Goal: Task Accomplishment & Management: Use online tool/utility

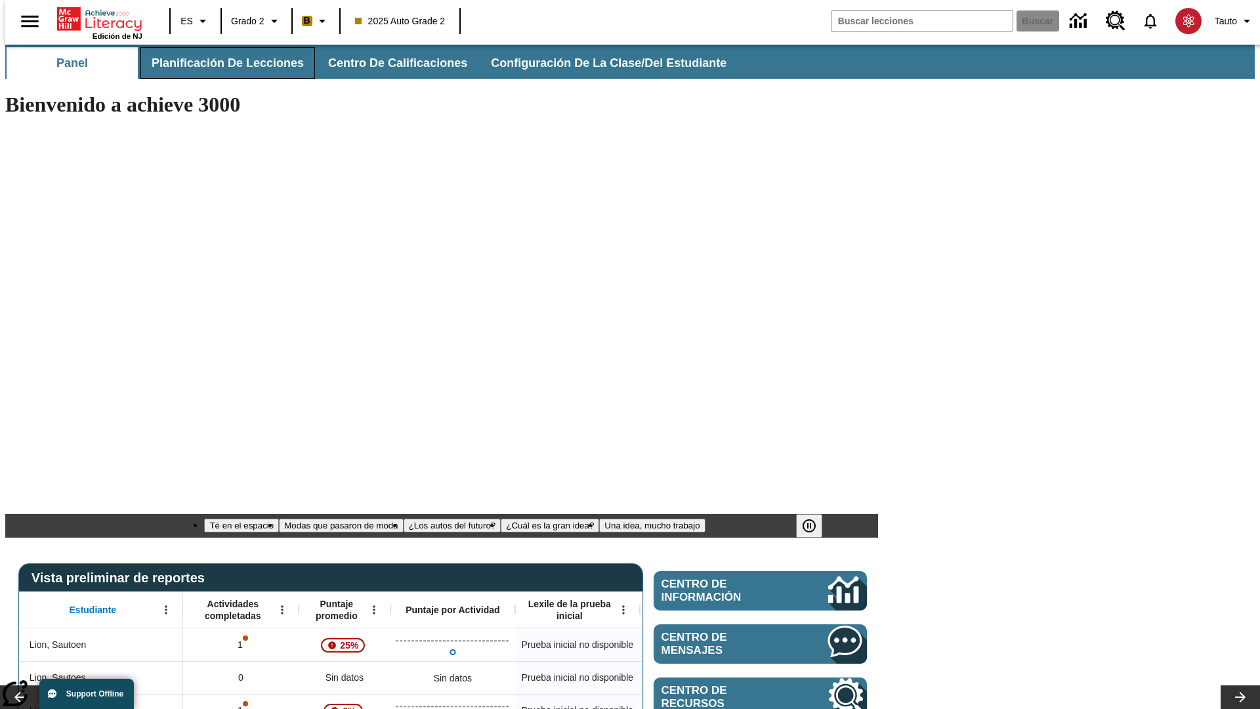
click at [220, 63] on span "Planificación de lecciones" at bounding box center [228, 63] width 152 height 15
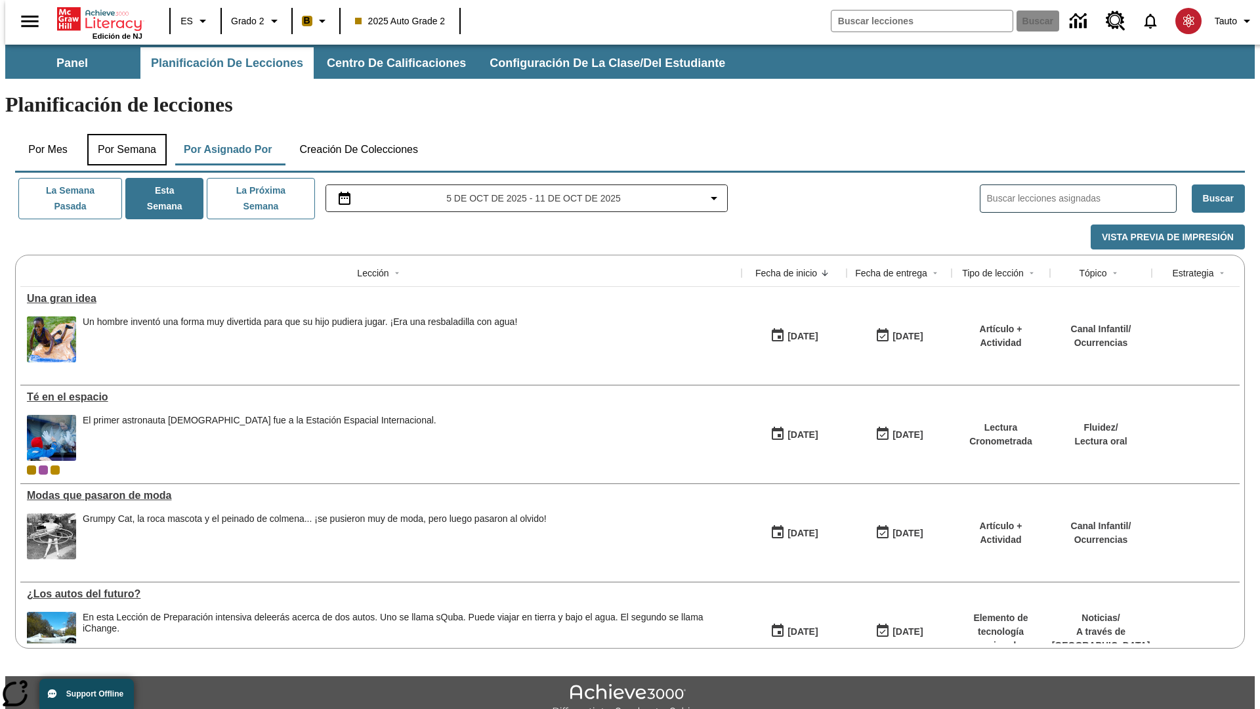
click at [123, 134] on button "Por semana" at bounding box center [126, 149] width 79 height 31
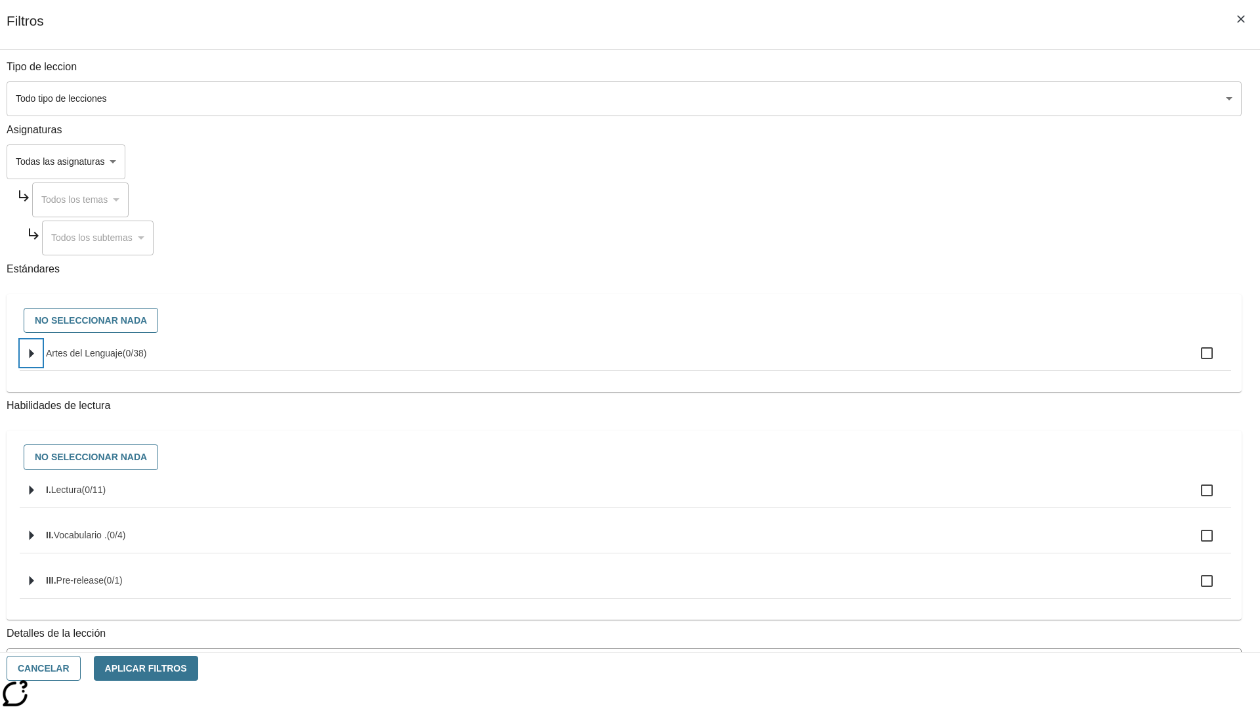
click at [34, 358] on icon "Seleccione estándares" at bounding box center [32, 353] width 5 height 10
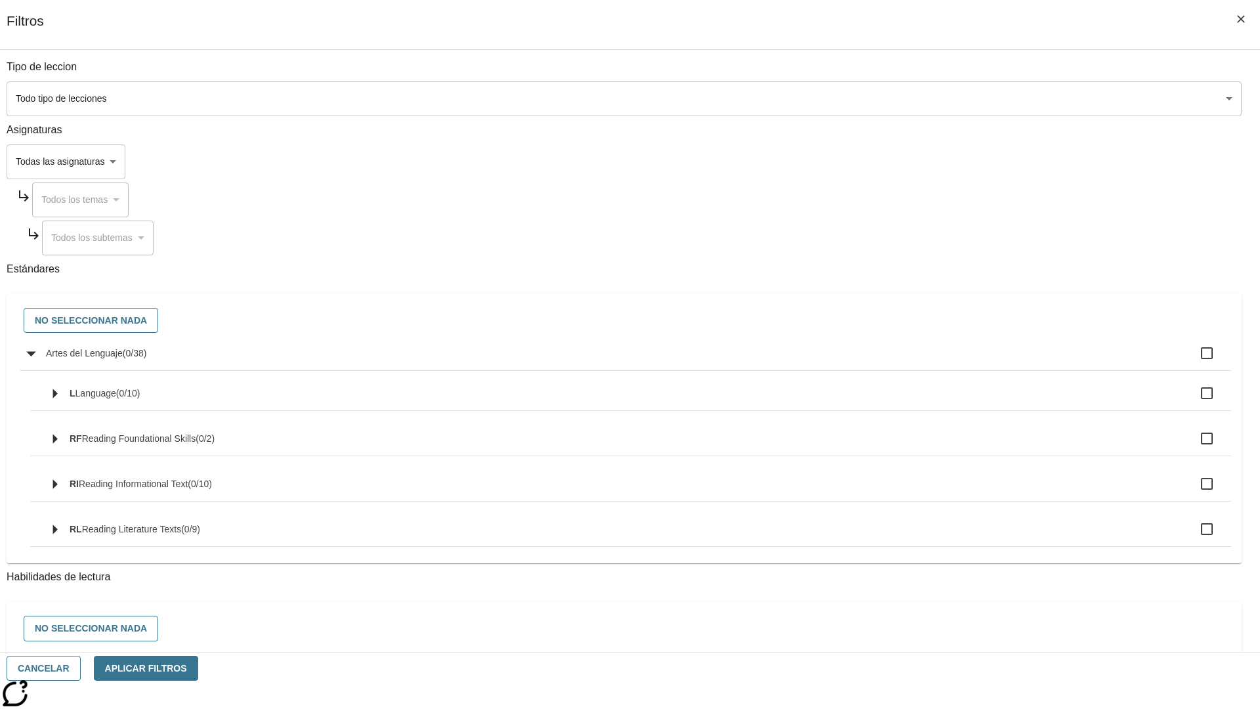
click at [954, 360] on label "Artes del Lenguaje ( 0 / 38 )" at bounding box center [633, 353] width 1175 height 28
click at [1193, 360] on input "Artes del Lenguaje ( 0 / 38 )" at bounding box center [1207, 353] width 28 height 28
checkbox input "true"
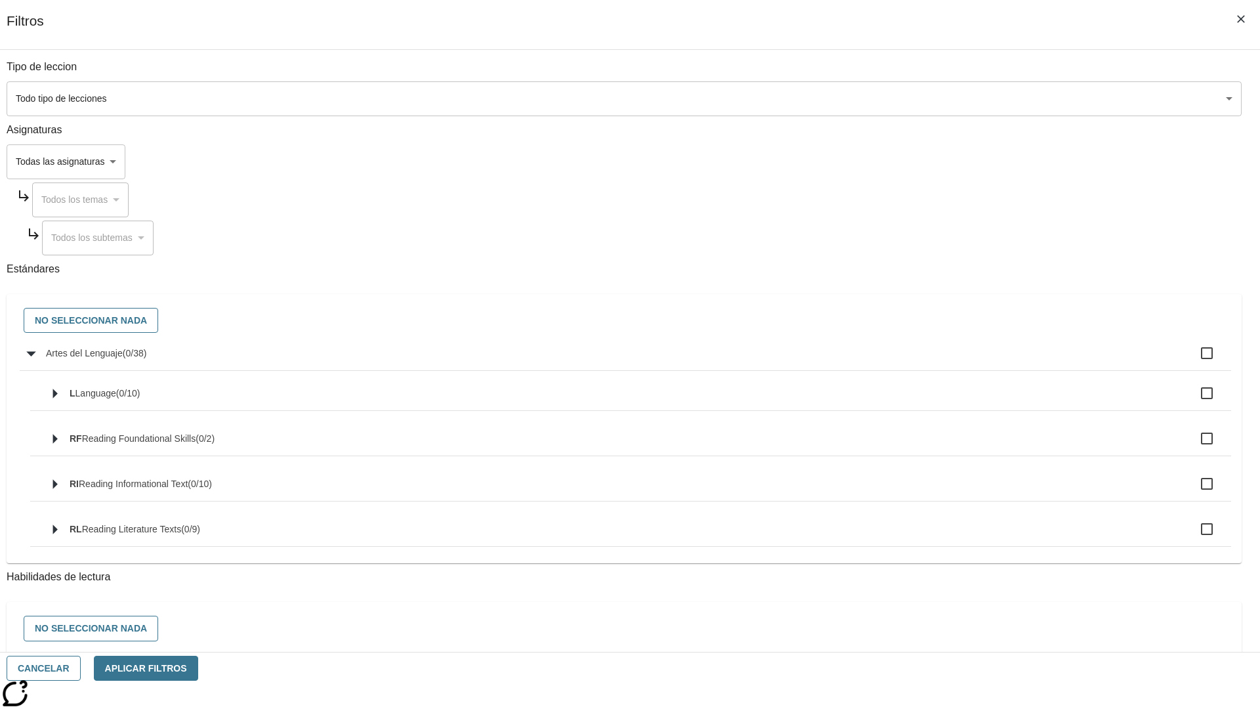
checkbox input "true"
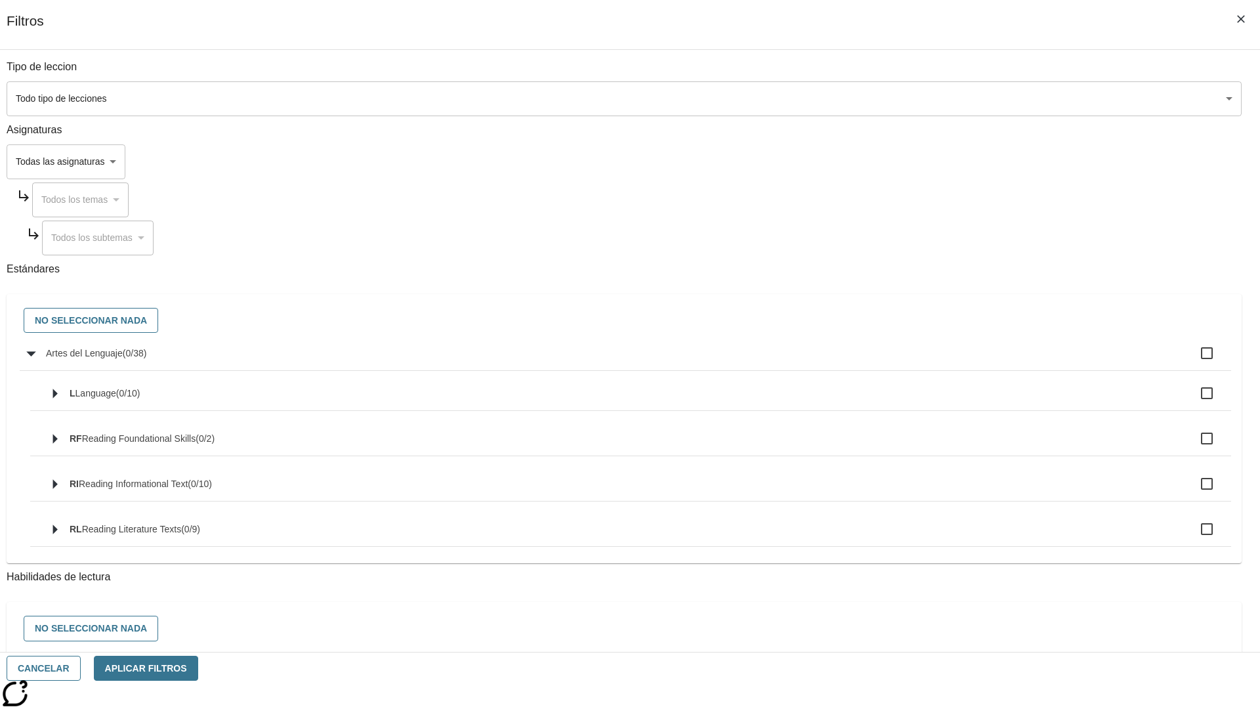
checkbox input "true"
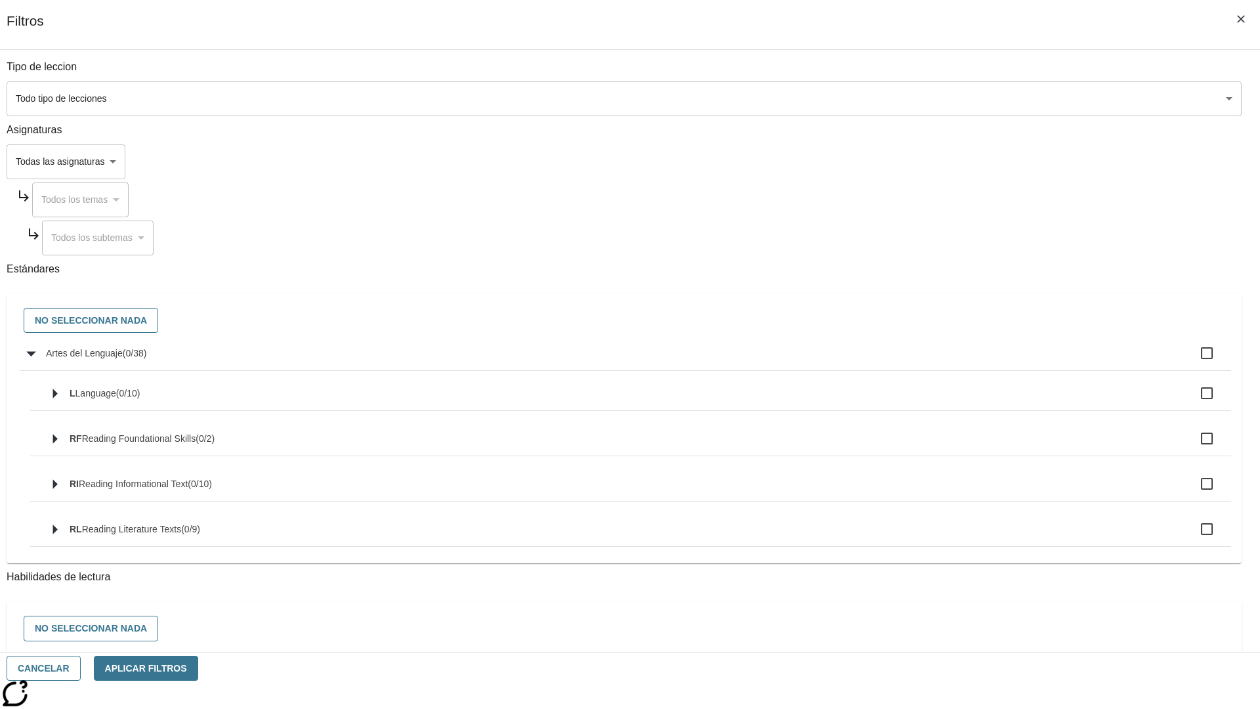
checkbox input "true"
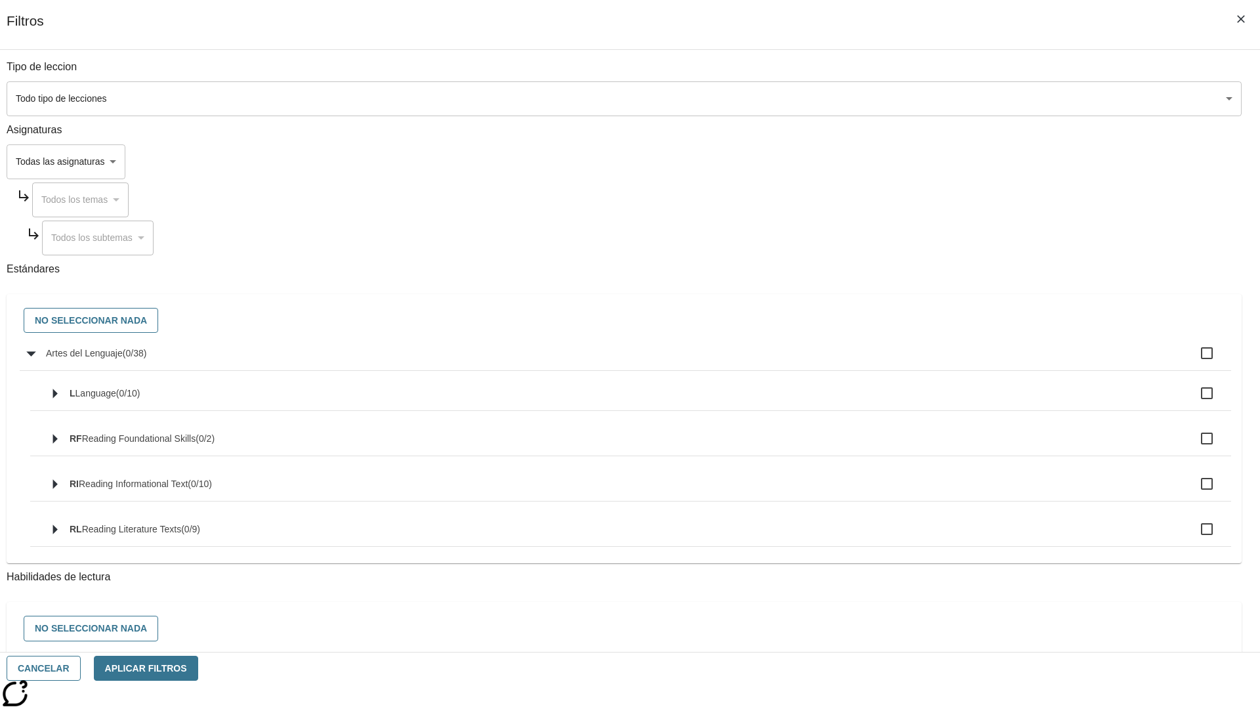
checkbox input "true"
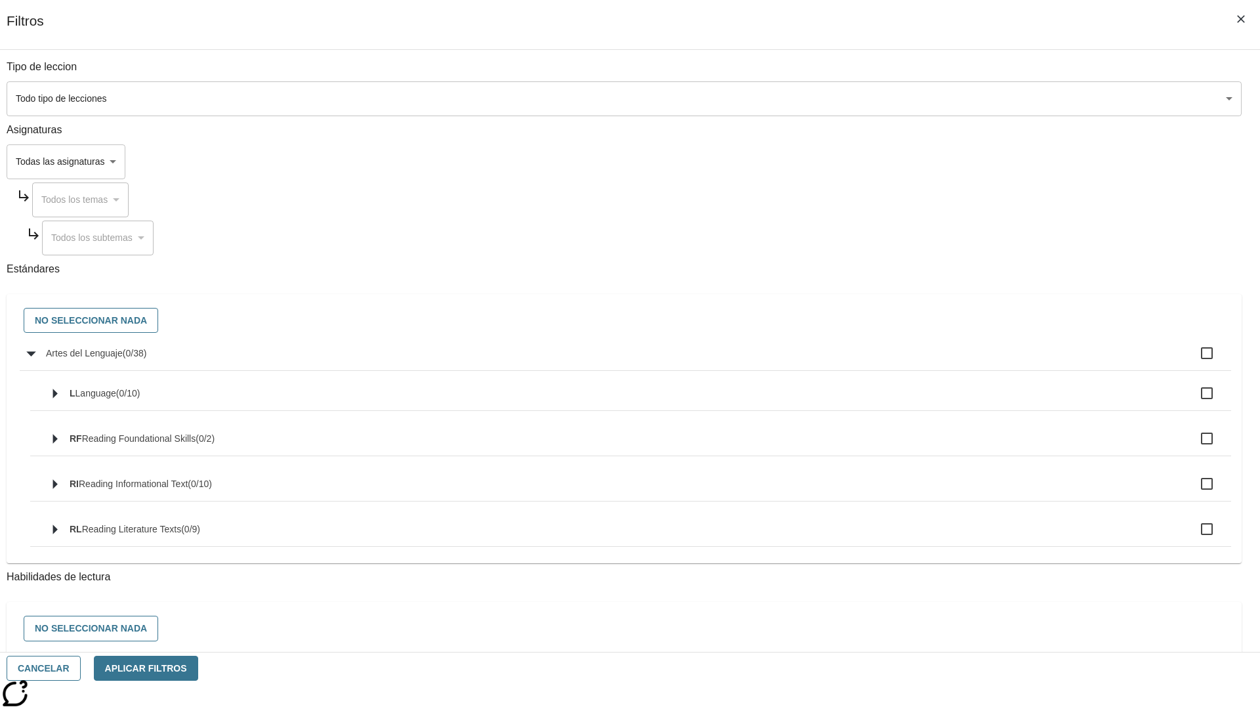
checkbox input "true"
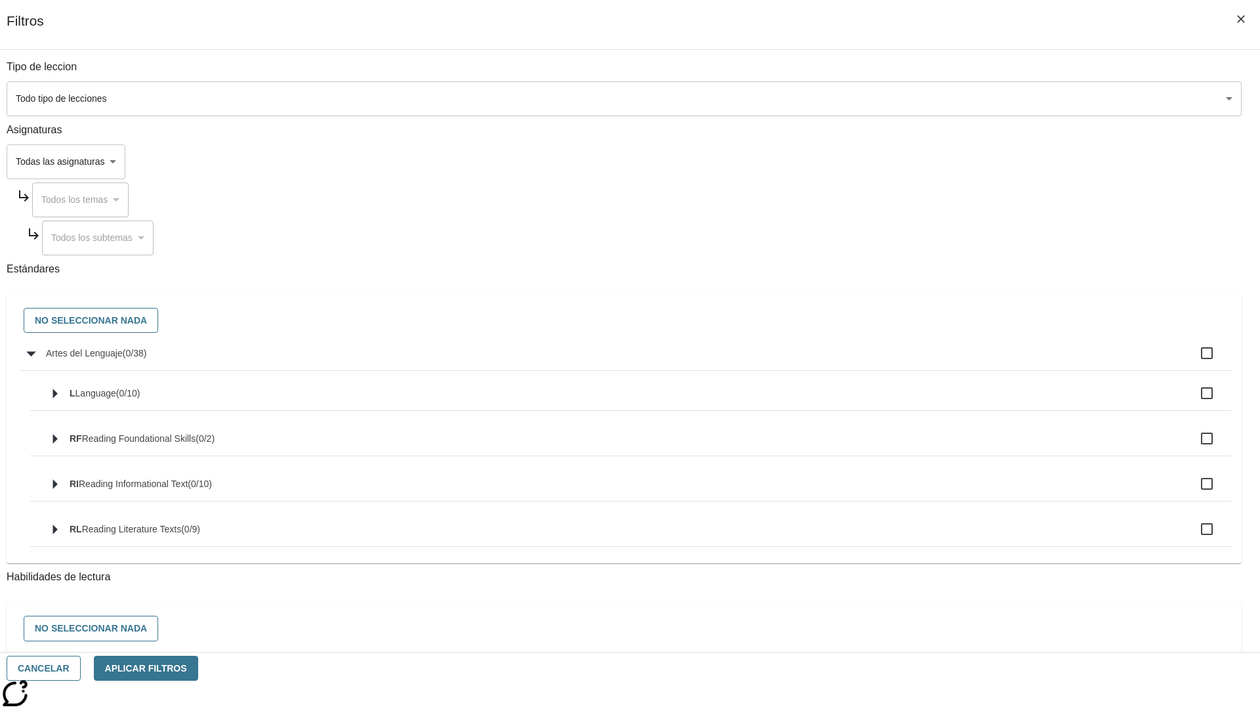
checkbox input "true"
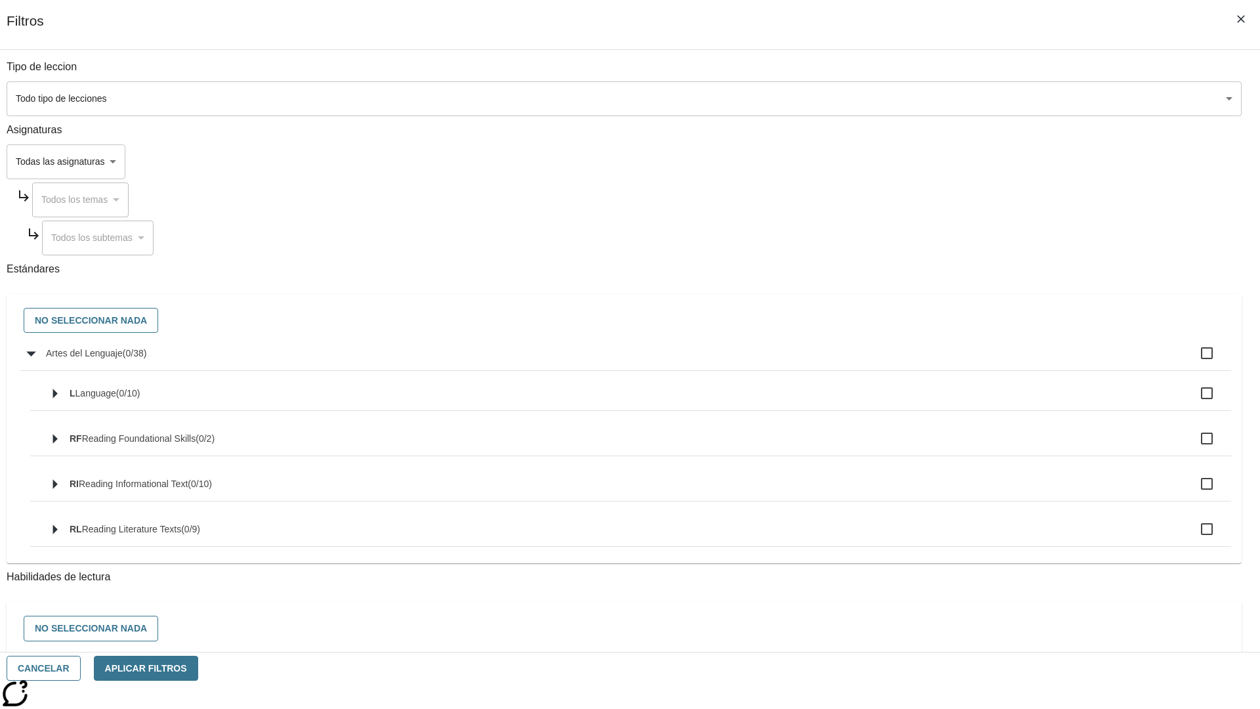
checkbox input "true"
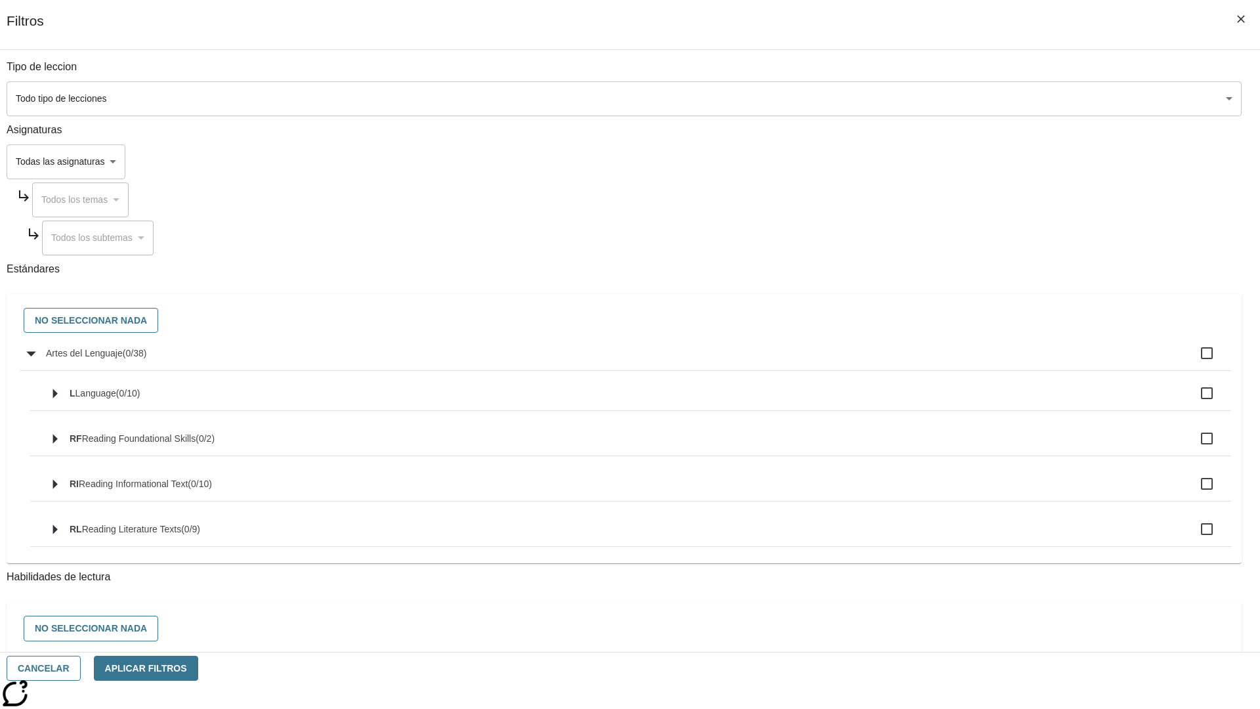
checkbox input "true"
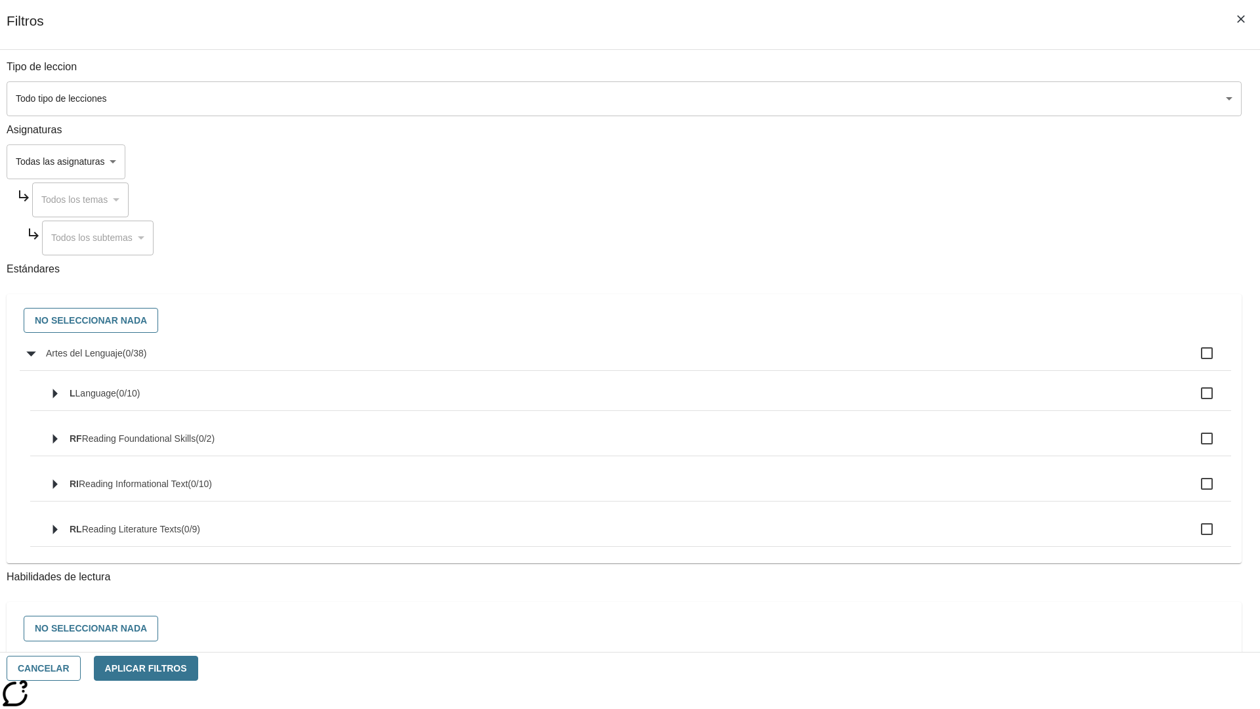
checkbox input "true"
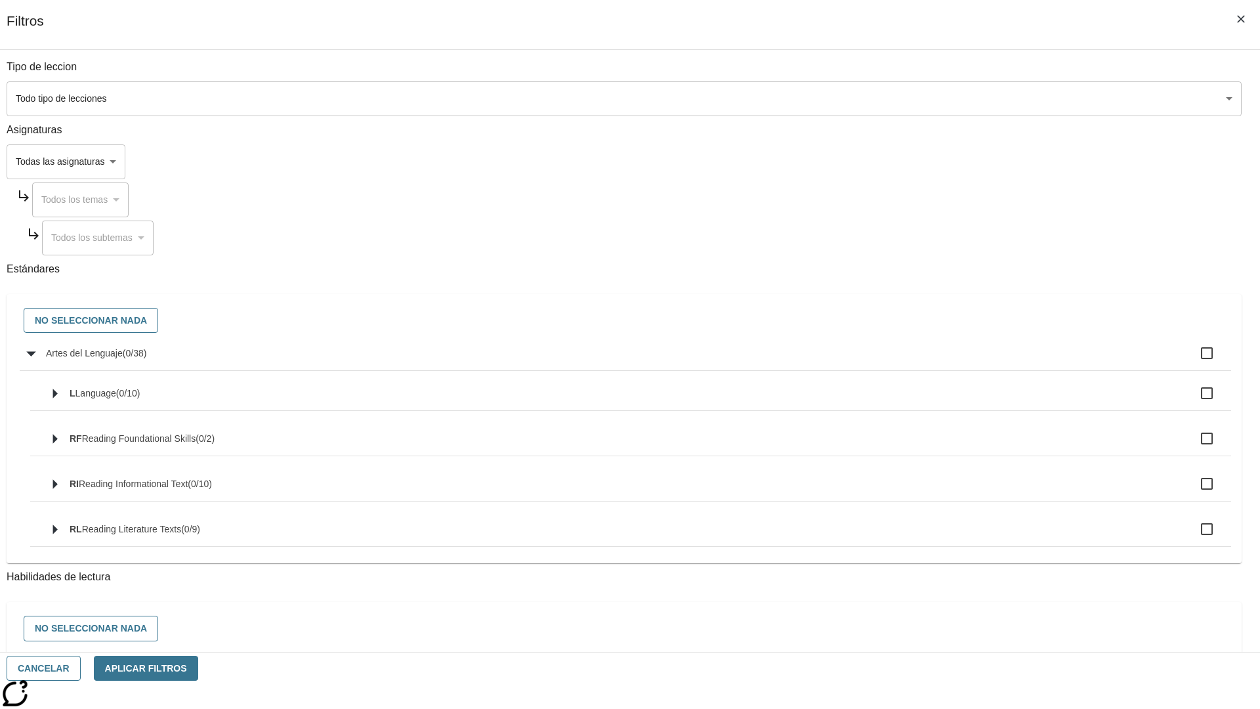
checkbox input "true"
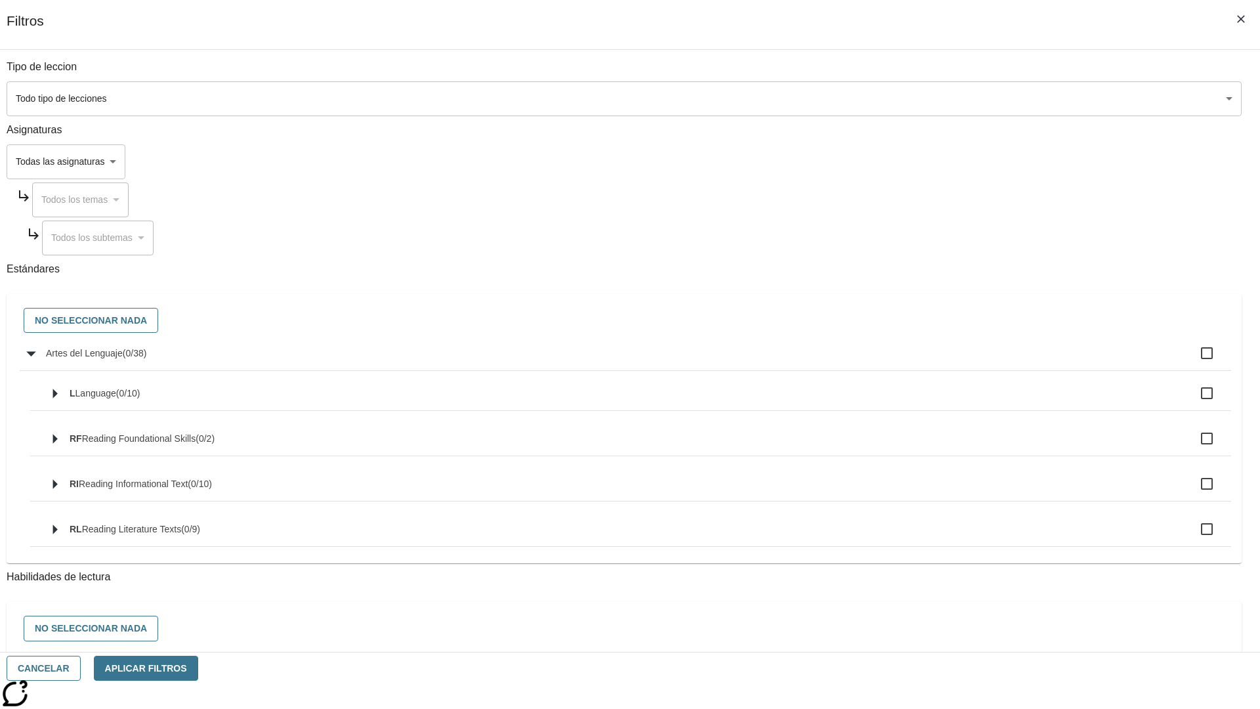
checkbox input "true"
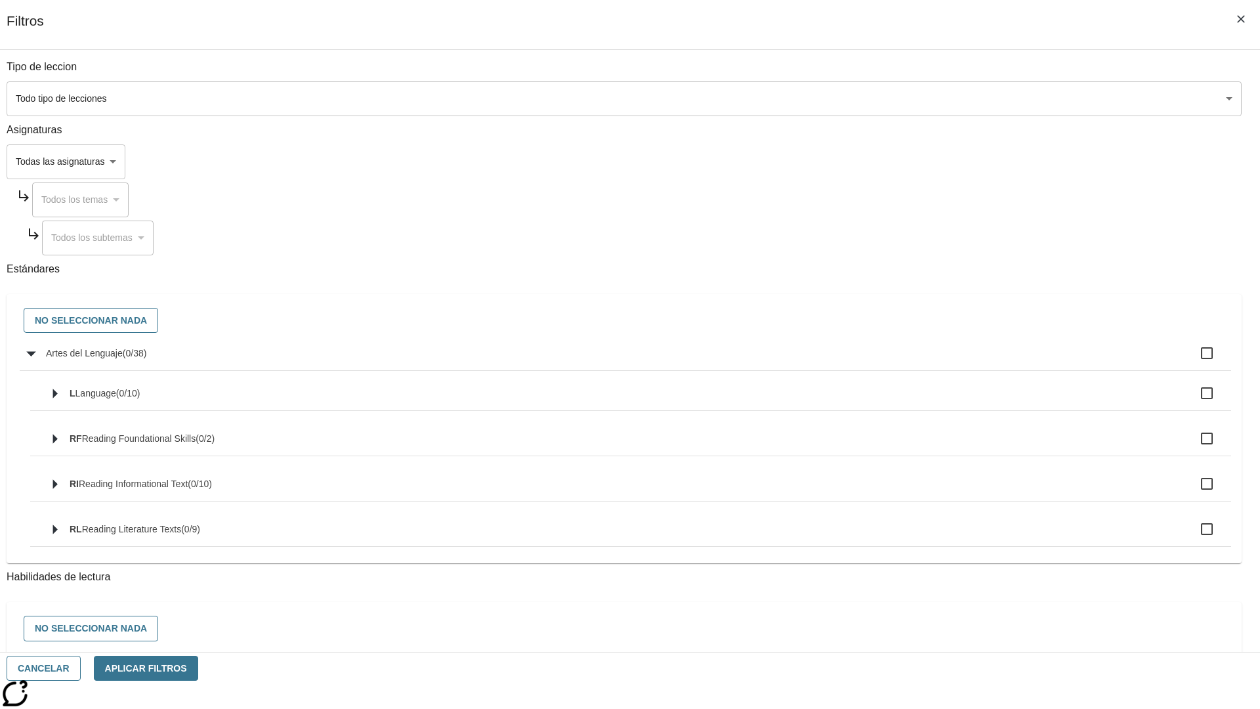
checkbox input "true"
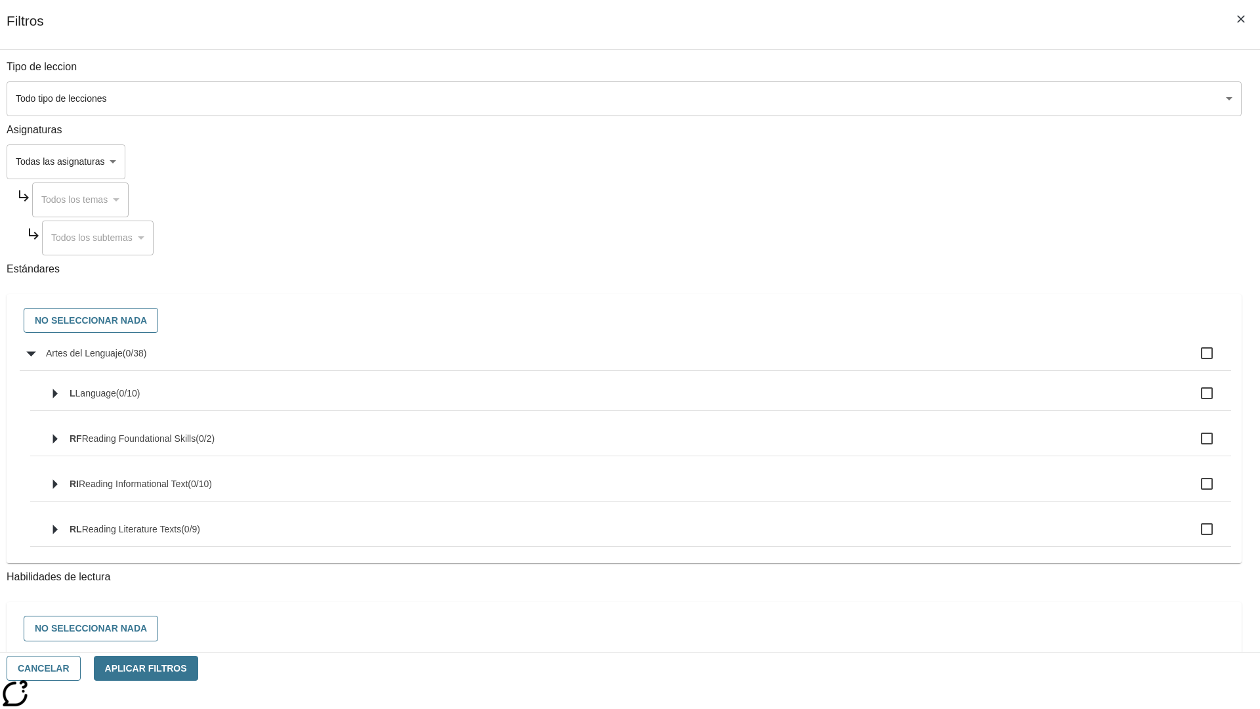
checkbox input "true"
